Goal: Transaction & Acquisition: Purchase product/service

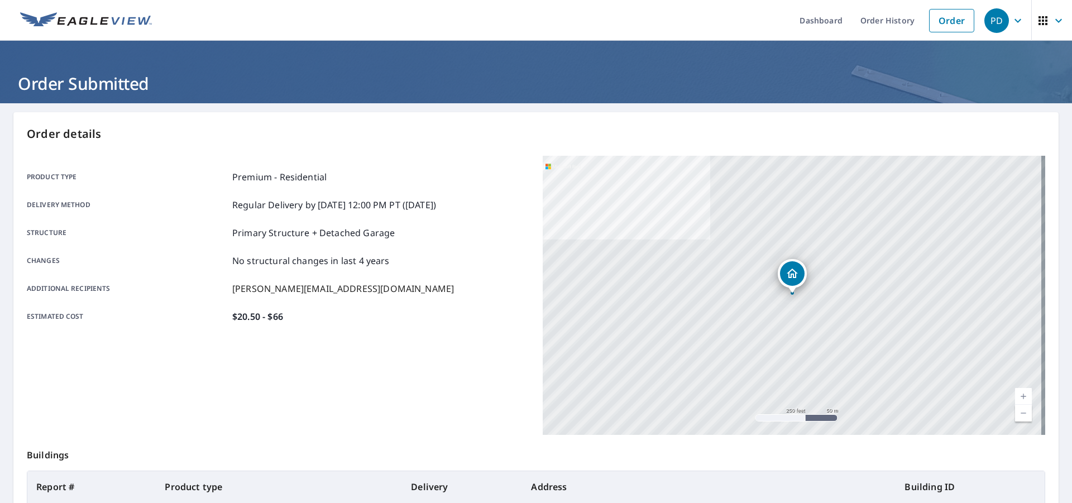
scroll to position [125, 0]
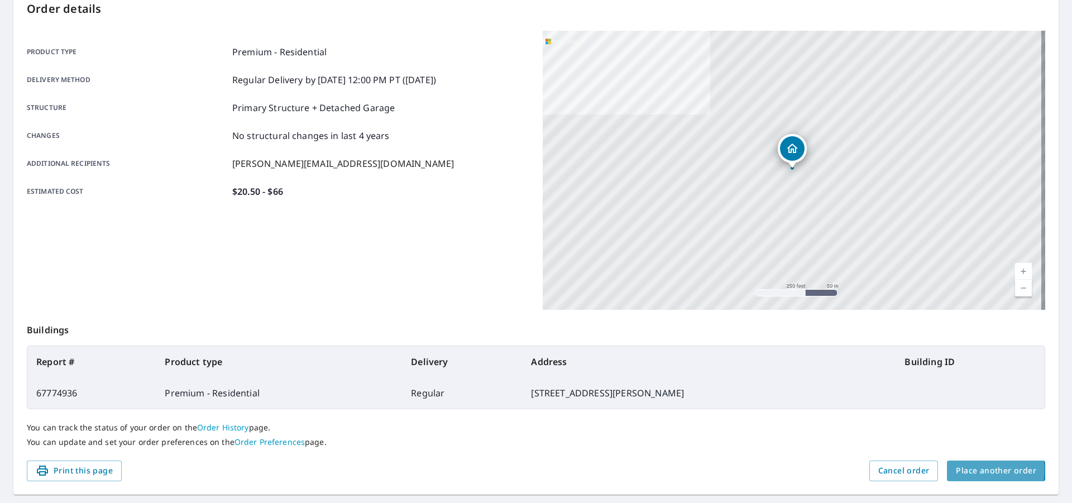
click at [961, 469] on span "Place another order" at bounding box center [996, 471] width 80 height 14
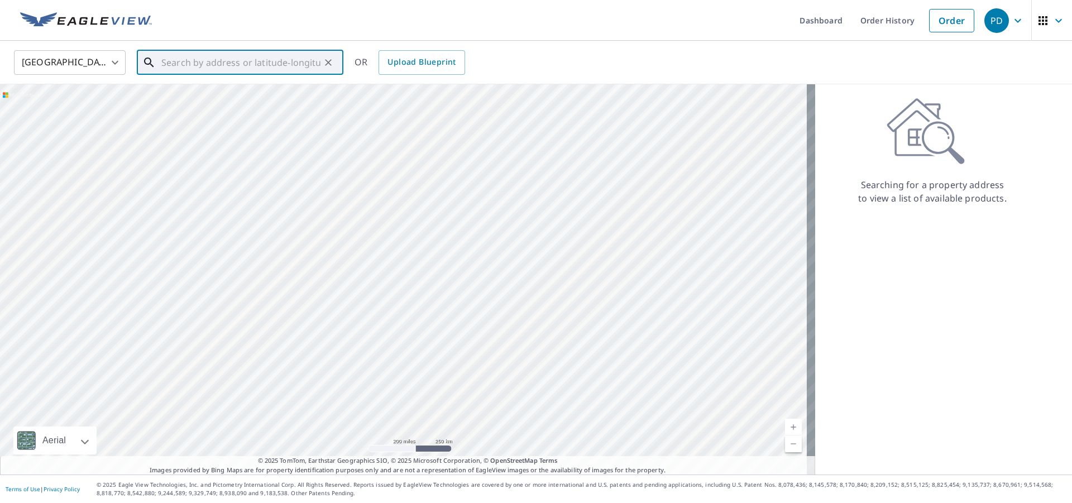
click at [196, 63] on input "text" at bounding box center [240, 62] width 159 height 31
click at [185, 106] on p "[GEOGRAPHIC_DATA]" at bounding box center [246, 107] width 175 height 11
type input "[STREET_ADDRESS]"
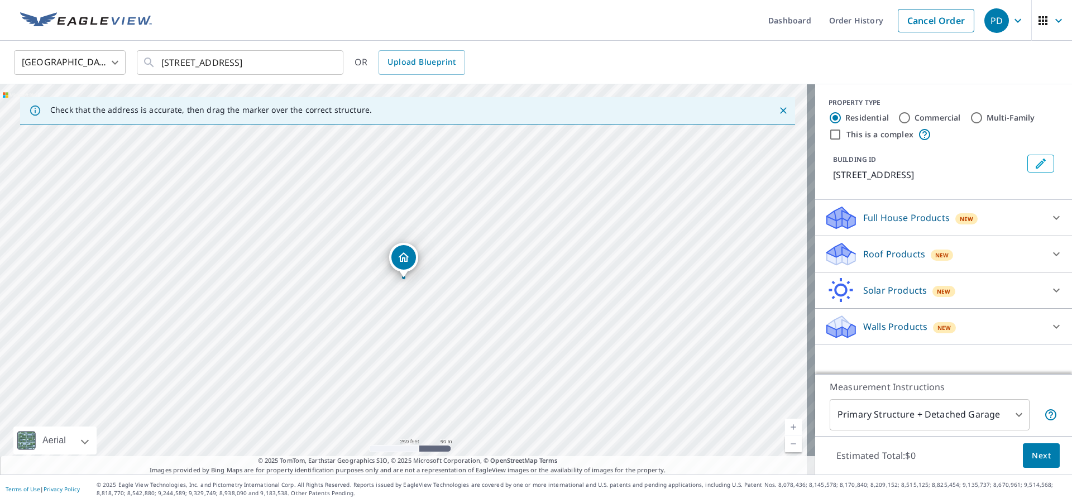
click at [846, 257] on icon at bounding box center [841, 257] width 28 height 13
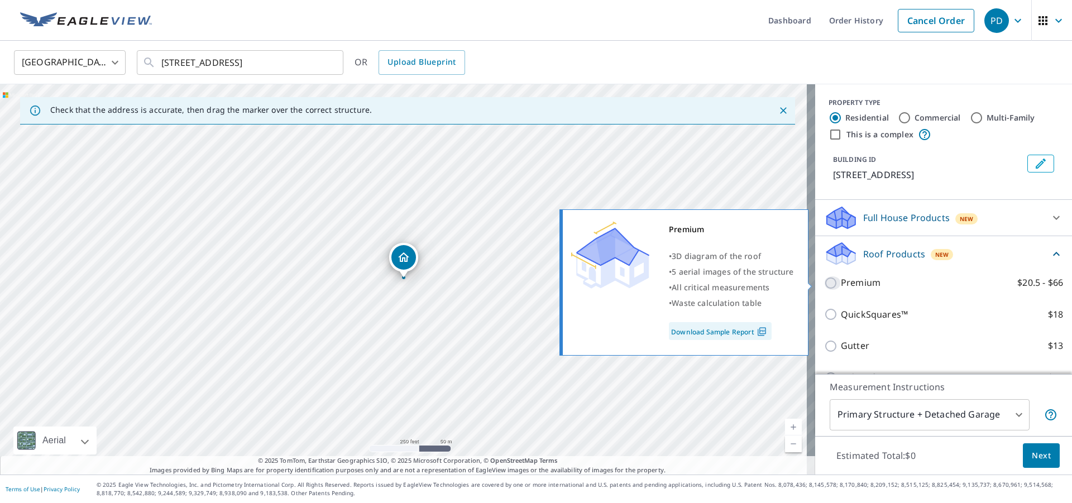
click at [824, 282] on input "Premium $20.5 - $66" at bounding box center [832, 282] width 17 height 13
checkbox input "true"
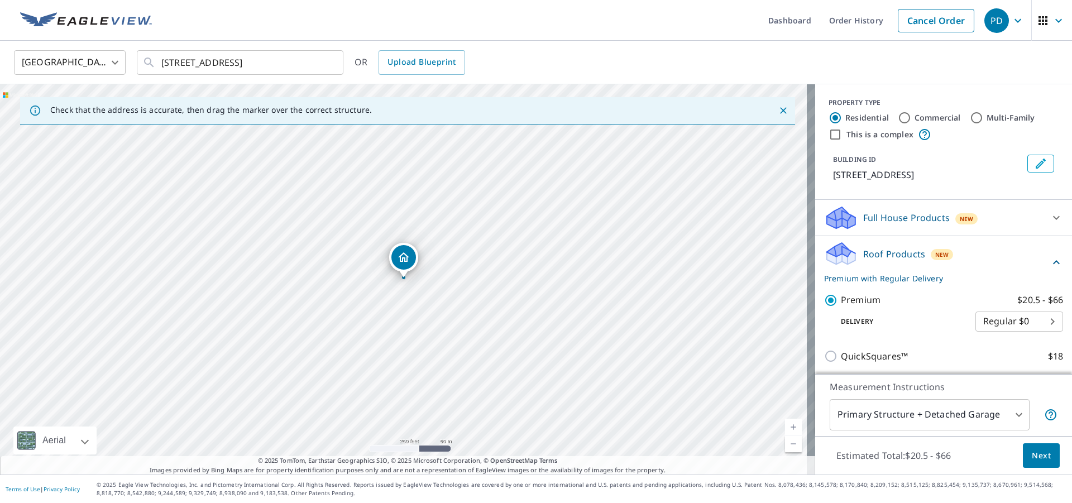
click at [1032, 458] on span "Next" at bounding box center [1041, 456] width 19 height 14
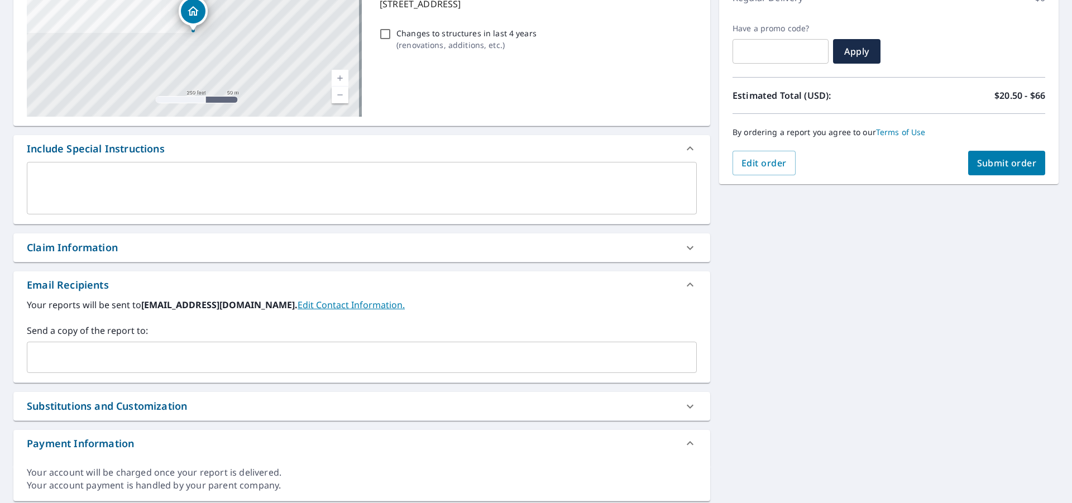
scroll to position [208, 0]
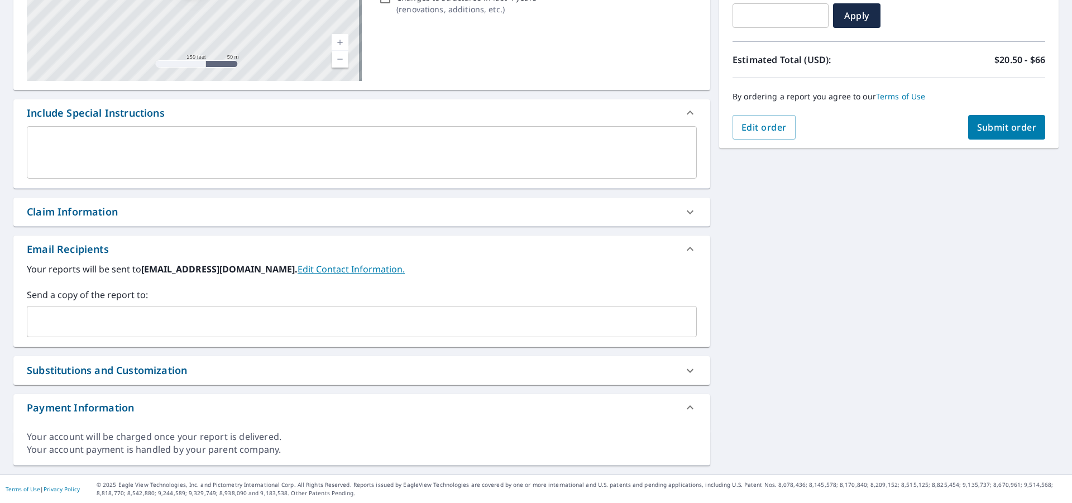
click at [269, 327] on input "text" at bounding box center [353, 321] width 643 height 21
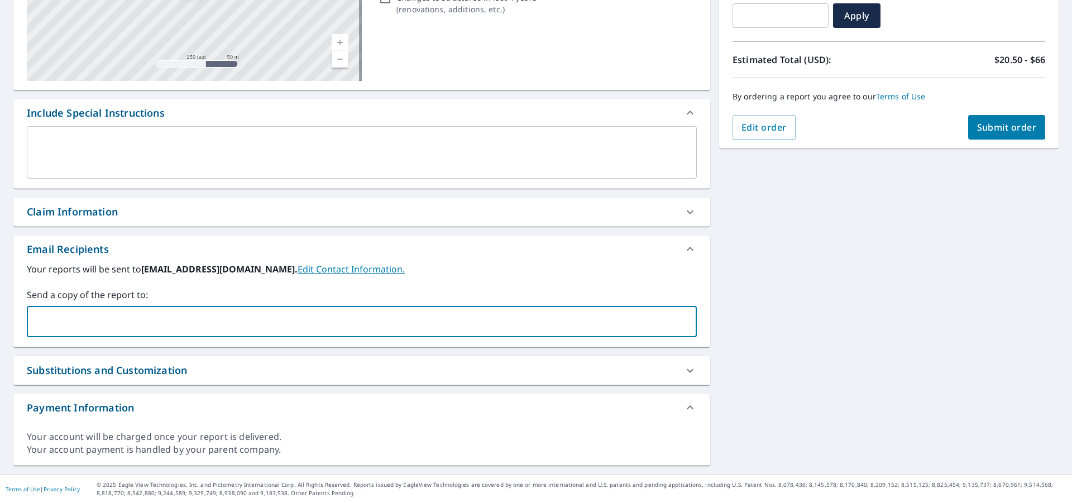
type input "[PERSON_NAME][EMAIL_ADDRESS][DOMAIN_NAME]"
click at [984, 131] on span "Submit order" at bounding box center [1007, 127] width 60 height 12
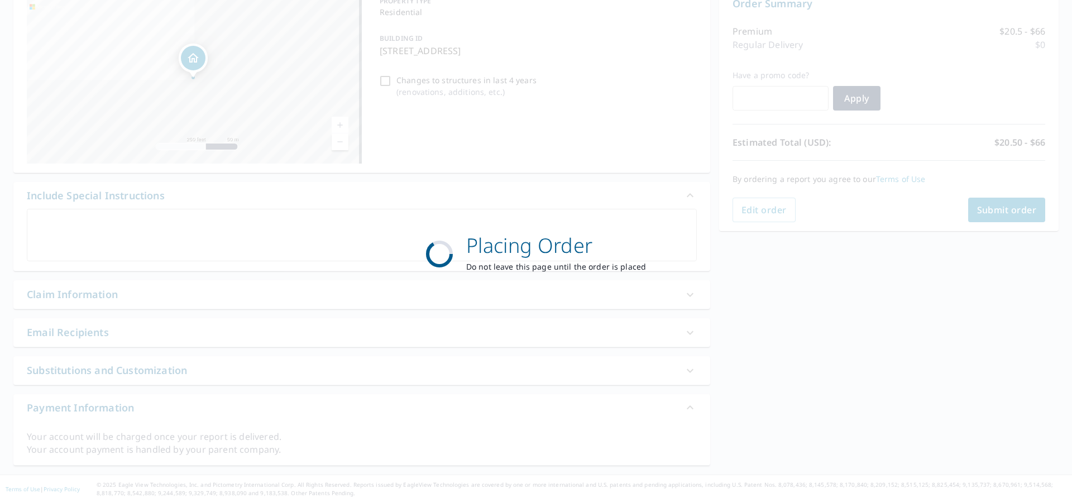
scroll to position [125, 0]
